Goal: Navigation & Orientation: Find specific page/section

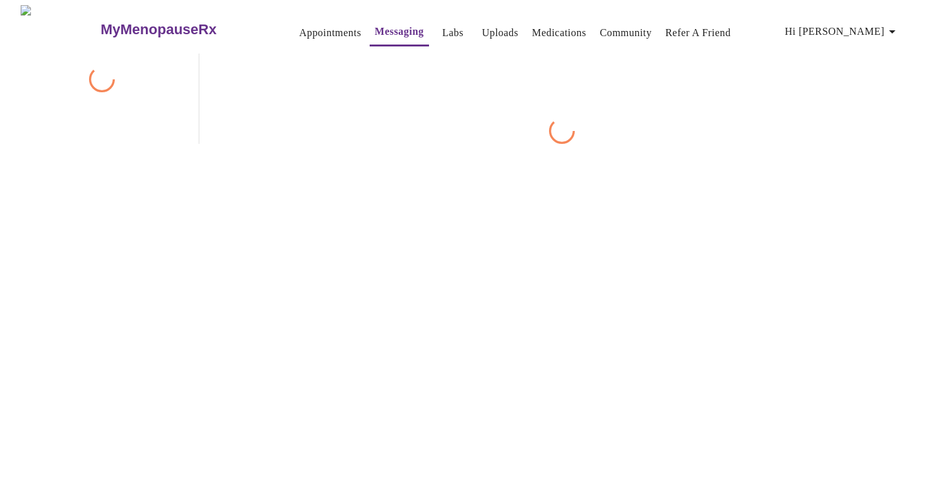
scroll to position [48, 0]
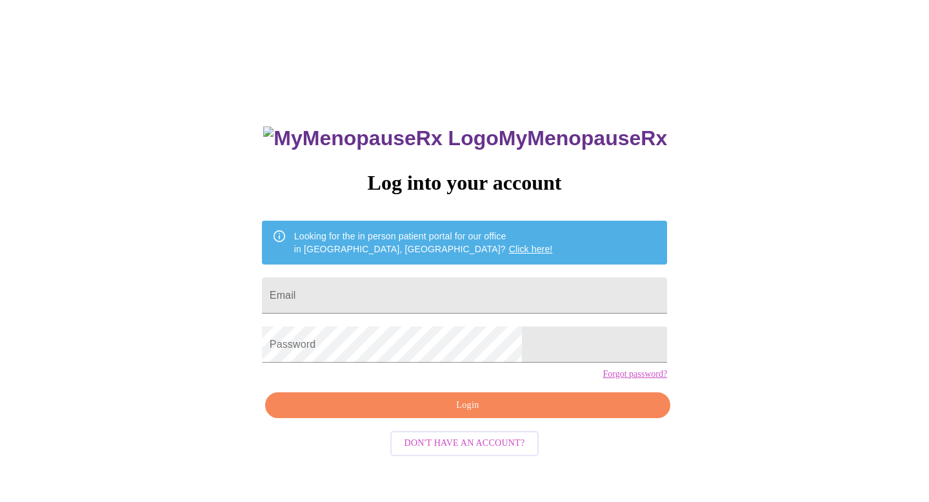
scroll to position [13, 0]
